Goal: Ask a question

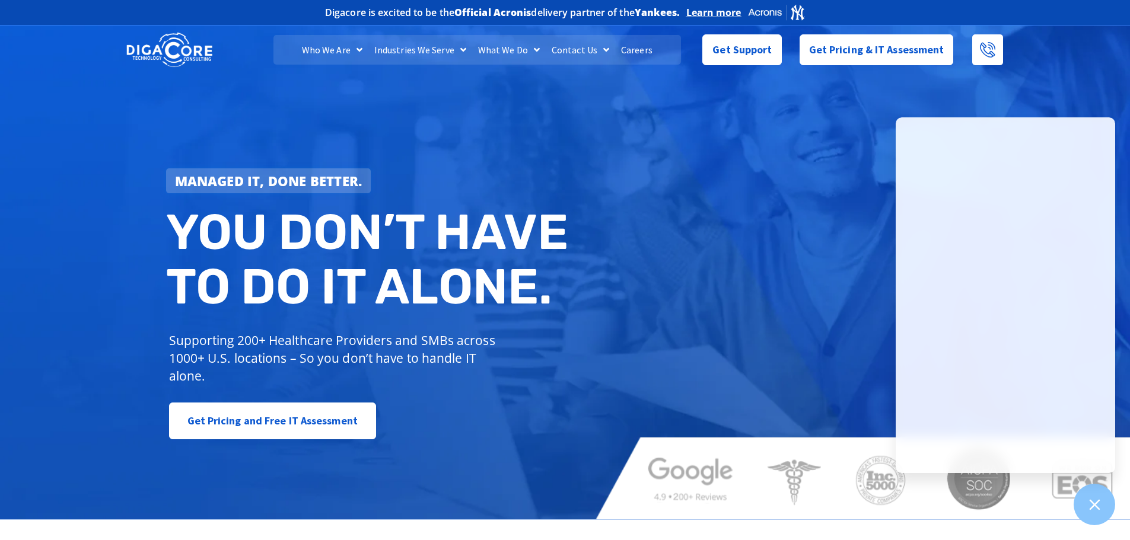
click at [768, 13] on img at bounding box center [777, 12] width 58 height 17
click at [645, 234] on div "Managed IT, done better. You don’t have to do IT alone. Supporting 200+ Healthc…" at bounding box center [565, 271] width 1130 height 497
click at [738, 46] on span "Get Support" at bounding box center [742, 45] width 59 height 24
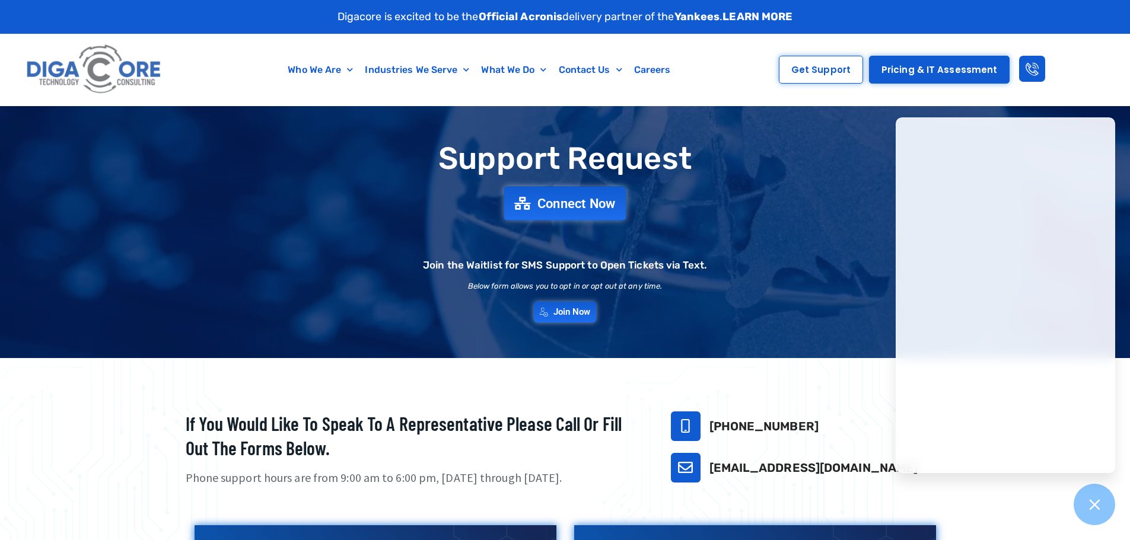
click at [578, 207] on span "Connect Now" at bounding box center [577, 203] width 78 height 13
